Goal: Transaction & Acquisition: Purchase product/service

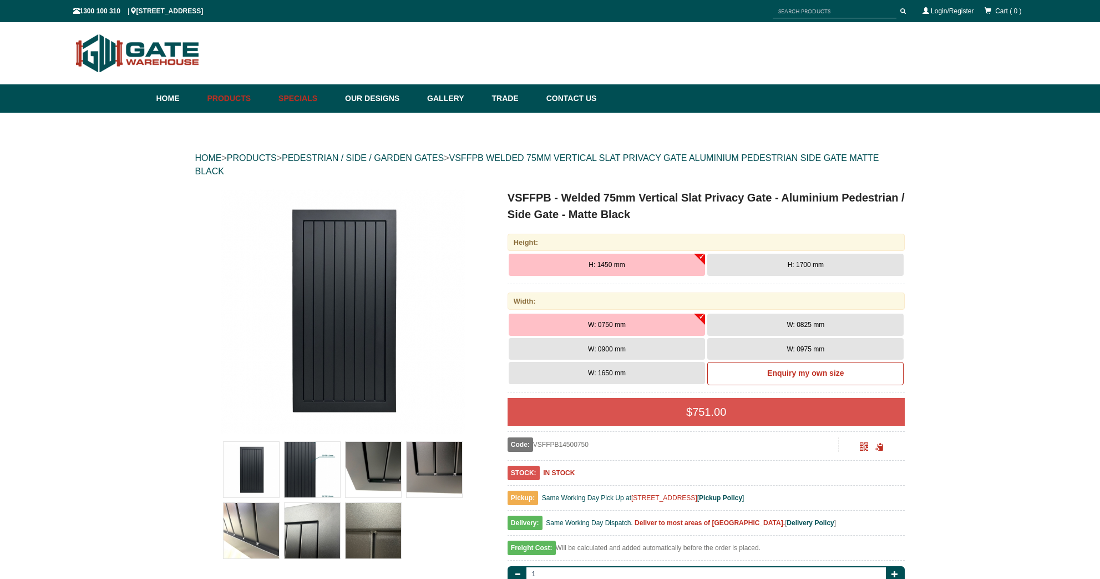
click at [302, 95] on link "Specials" at bounding box center [306, 98] width 67 height 28
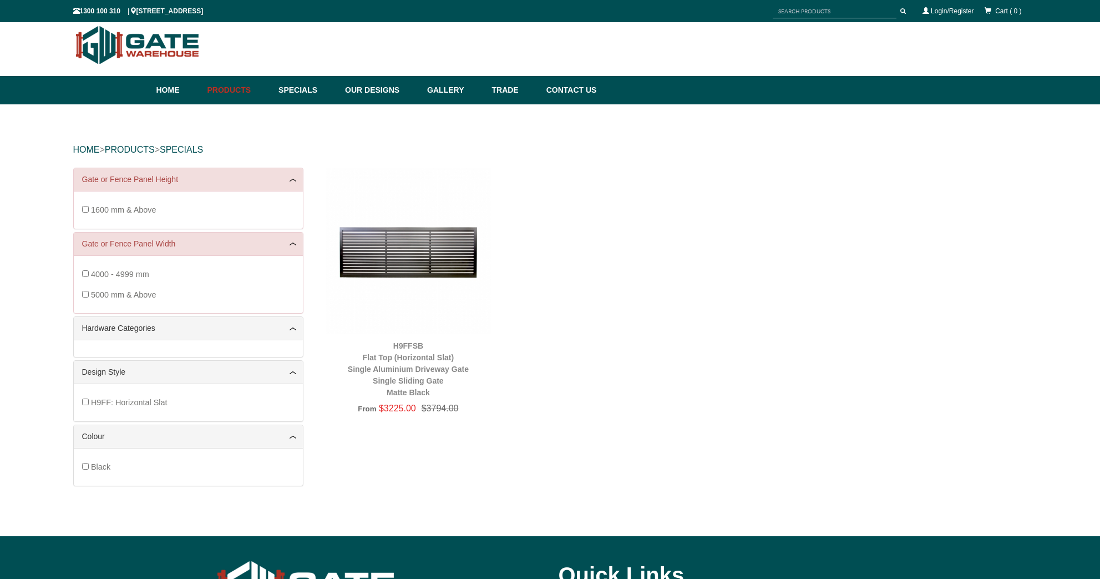
scroll to position [28, 0]
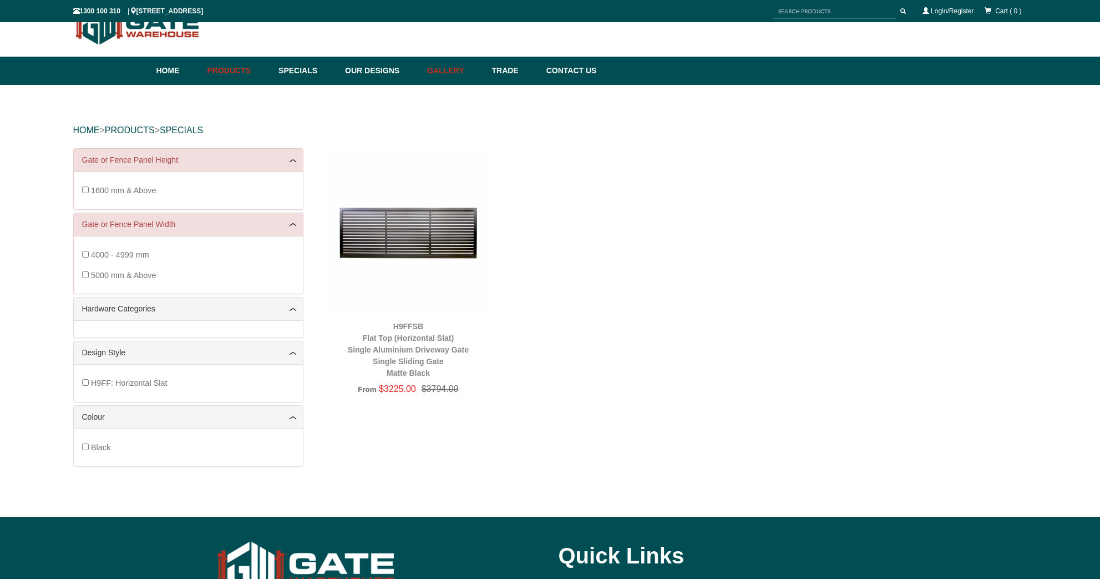
click at [453, 75] on link "Gallery" at bounding box center [454, 71] width 64 height 28
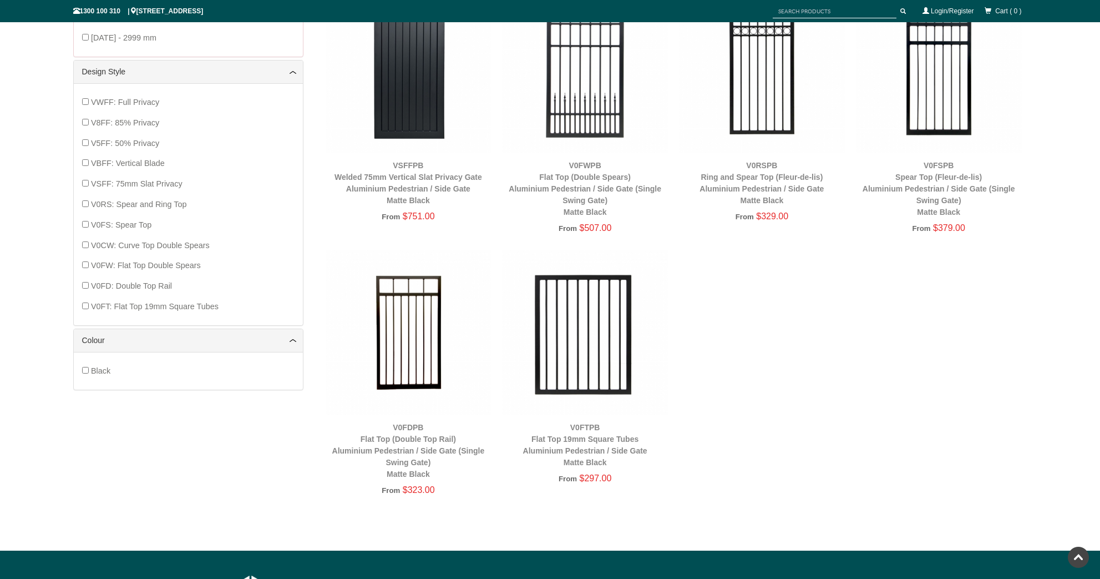
scroll to position [480, 0]
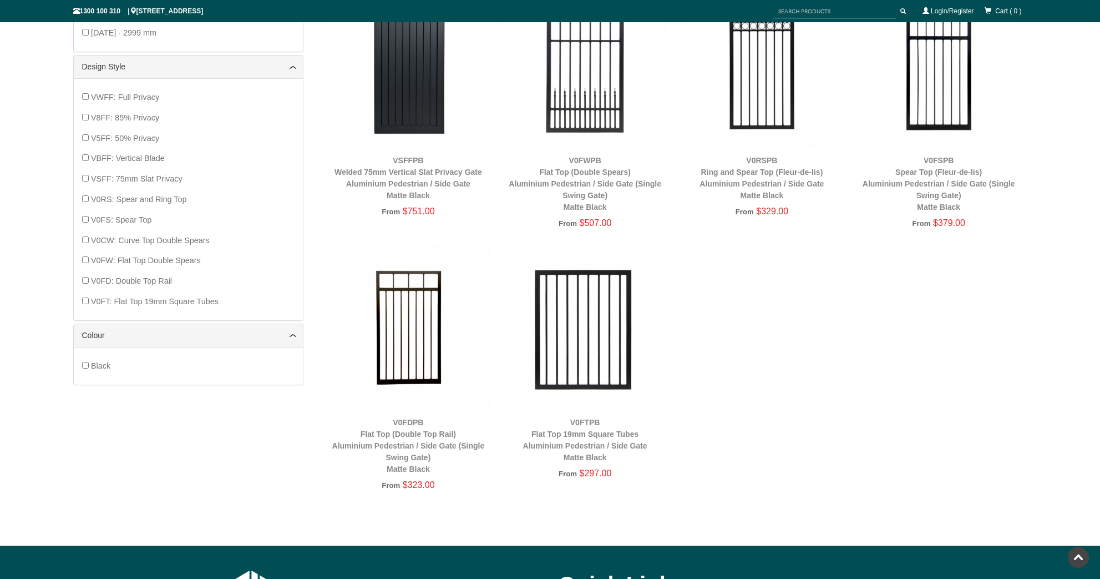
click at [939, 117] on img at bounding box center [939, 65] width 166 height 166
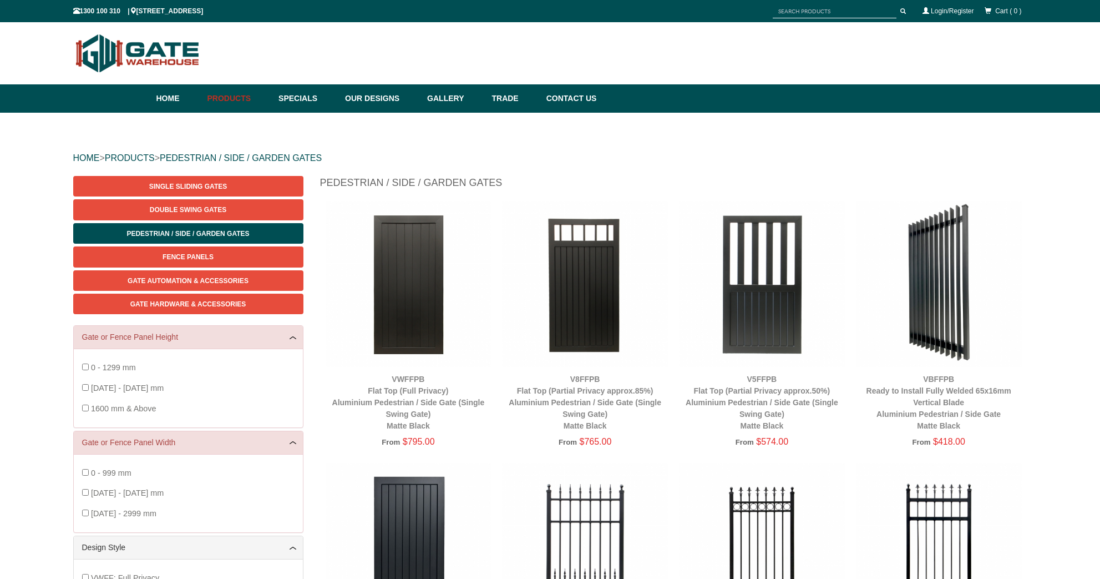
scroll to position [0, 0]
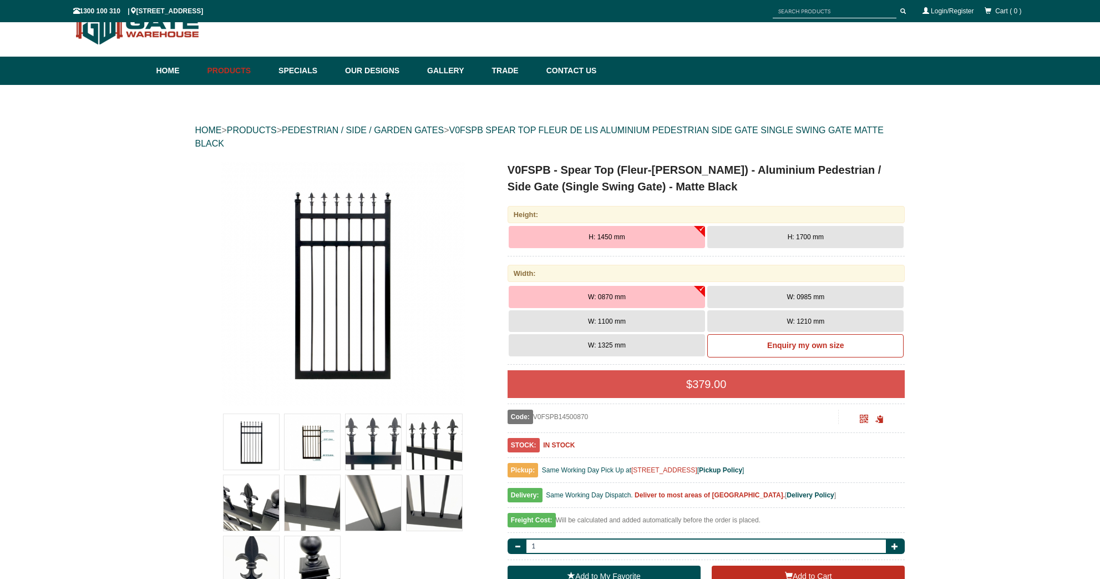
click at [799, 235] on span "H: 1700 mm" at bounding box center [806, 237] width 36 height 8
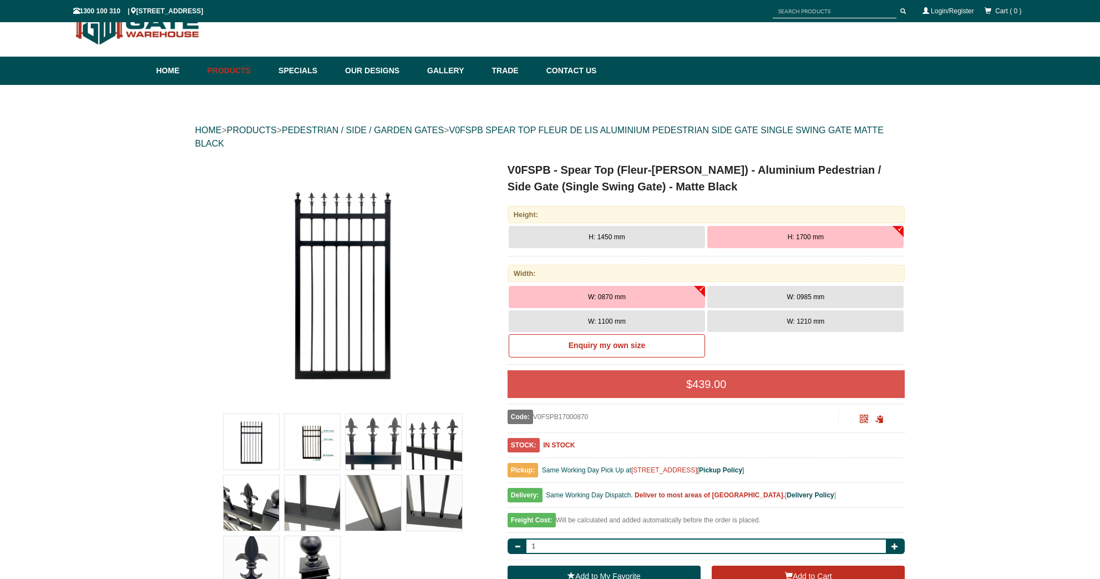
click at [766, 296] on button "W: 0985 mm" at bounding box center [805, 297] width 196 height 22
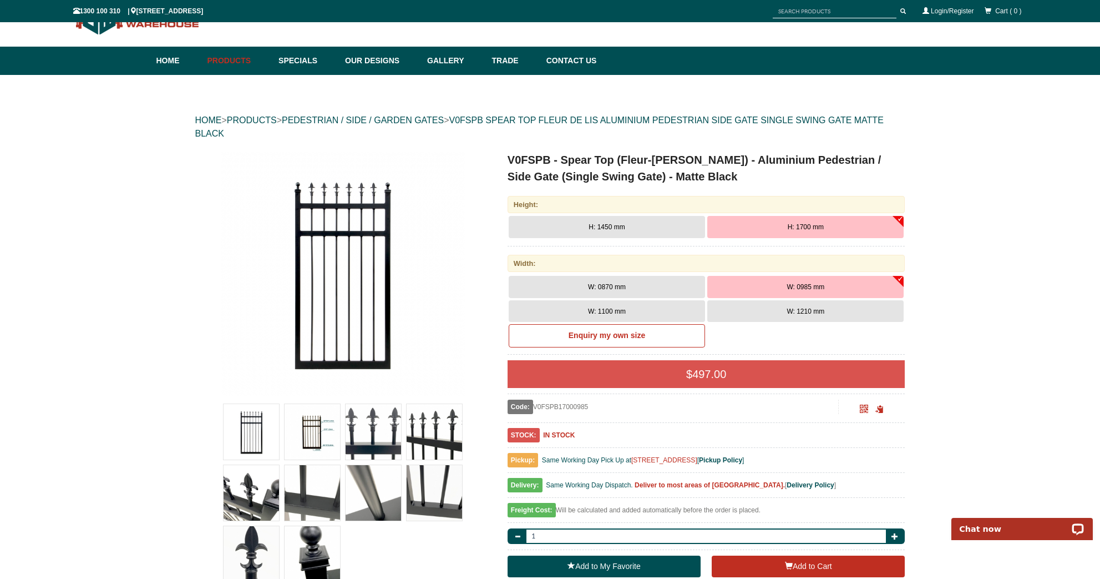
scroll to position [36, 0]
